Goal: Navigation & Orientation: Find specific page/section

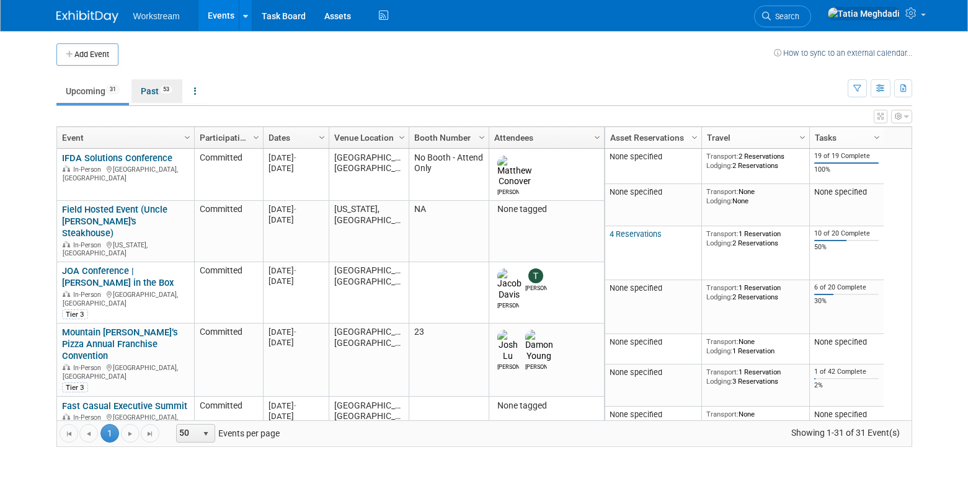
drag, startPoint x: 149, startPoint y: 93, endPoint x: 146, endPoint y: 115, distance: 21.9
click at [149, 93] on link "Past 53" at bounding box center [156, 91] width 51 height 24
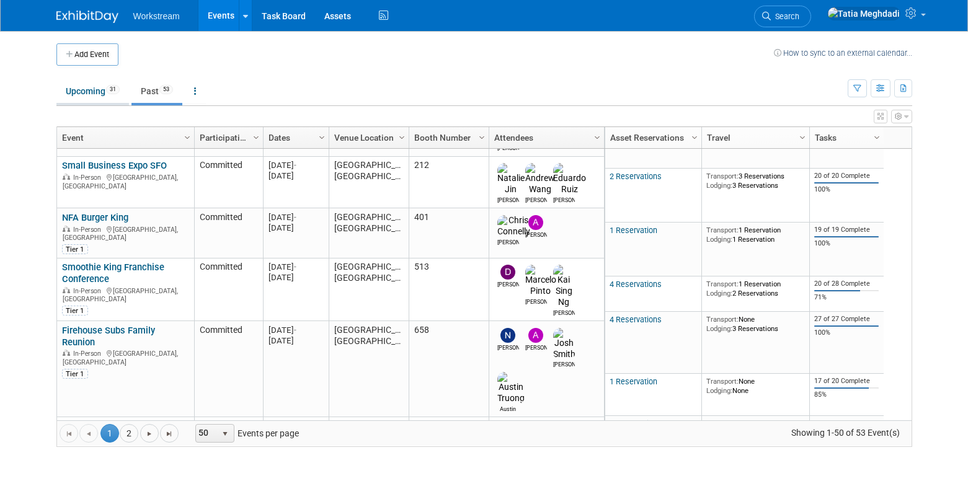
click at [86, 98] on link "Upcoming 31" at bounding box center [92, 91] width 73 height 24
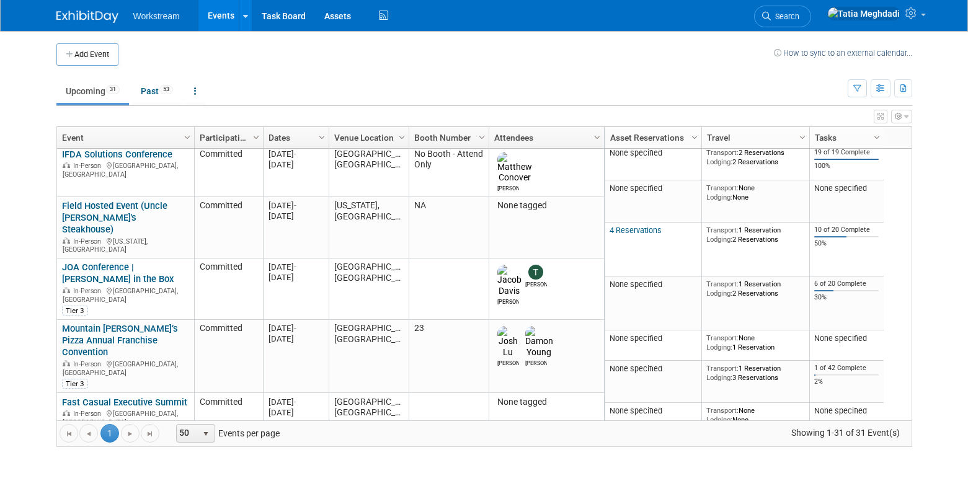
scroll to position [6, 0]
